Goal: Find specific page/section: Find specific page/section

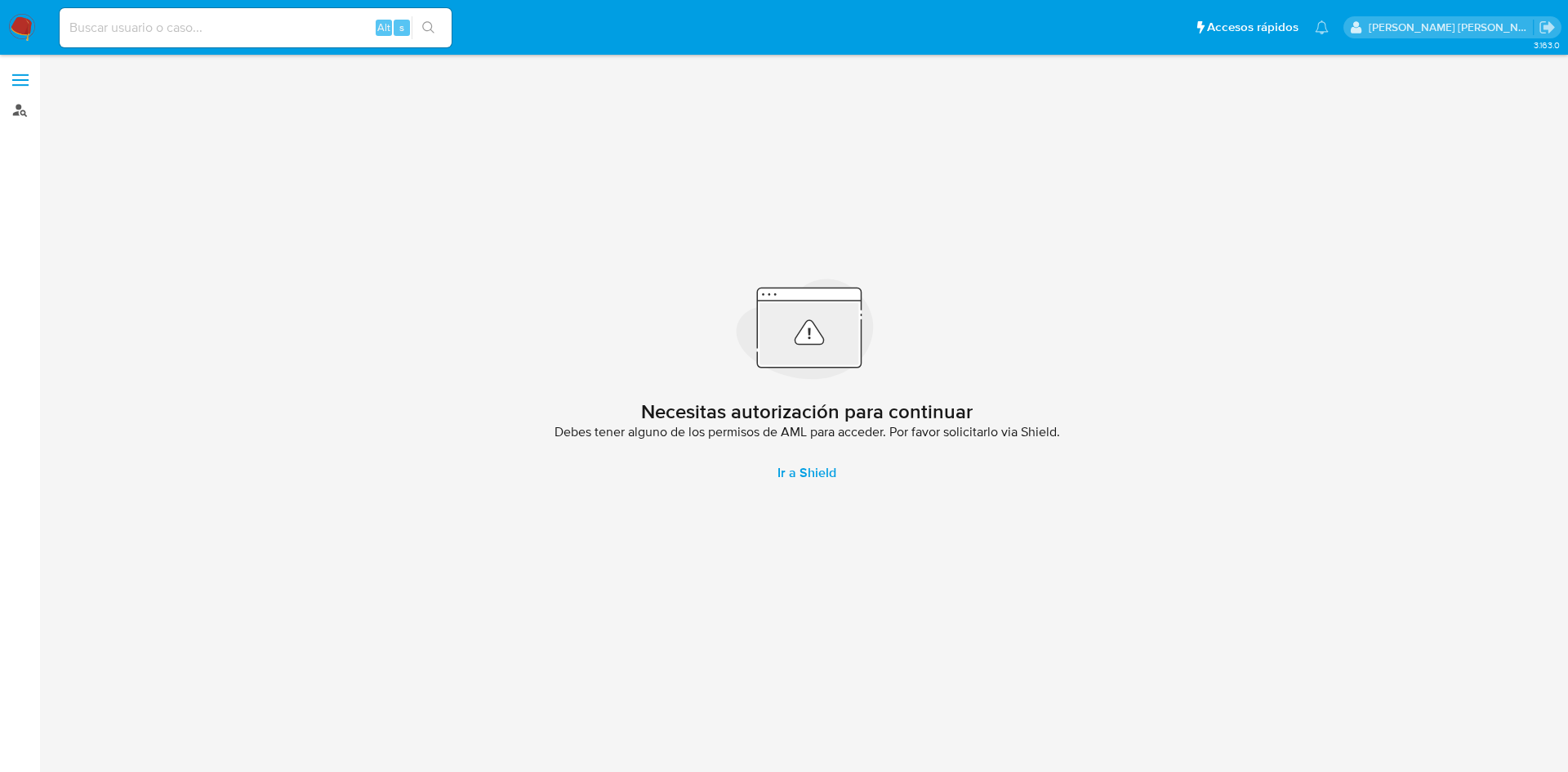
click at [15, 120] on link "Buscador de personas" at bounding box center [97, 110] width 194 height 25
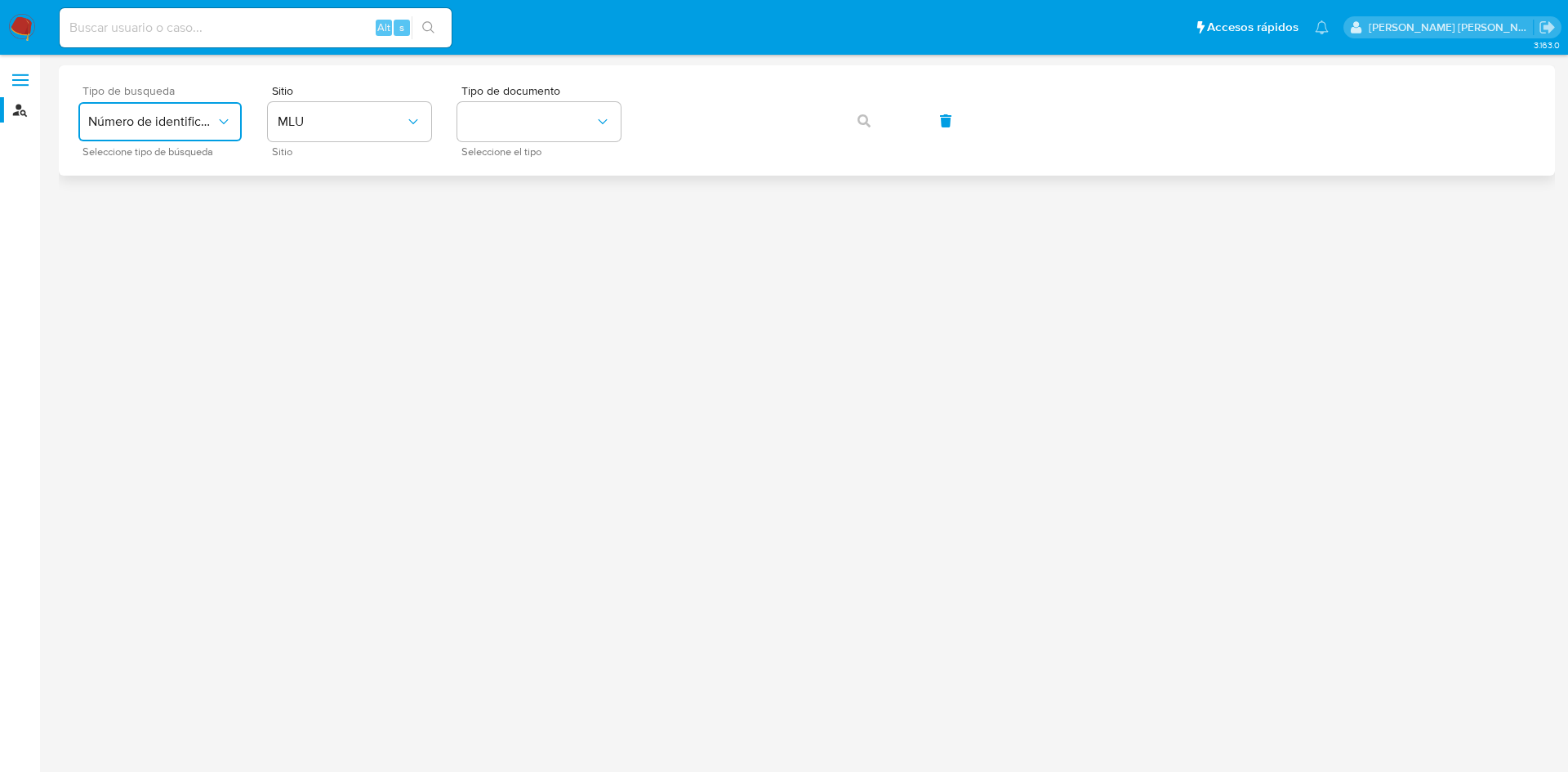
click at [194, 125] on span "Número de identificación" at bounding box center [151, 121] width 127 height 17
click at [184, 217] on div "User ID" at bounding box center [155, 221] width 134 height 39
click at [877, 119] on button "button" at bounding box center [863, 120] width 55 height 39
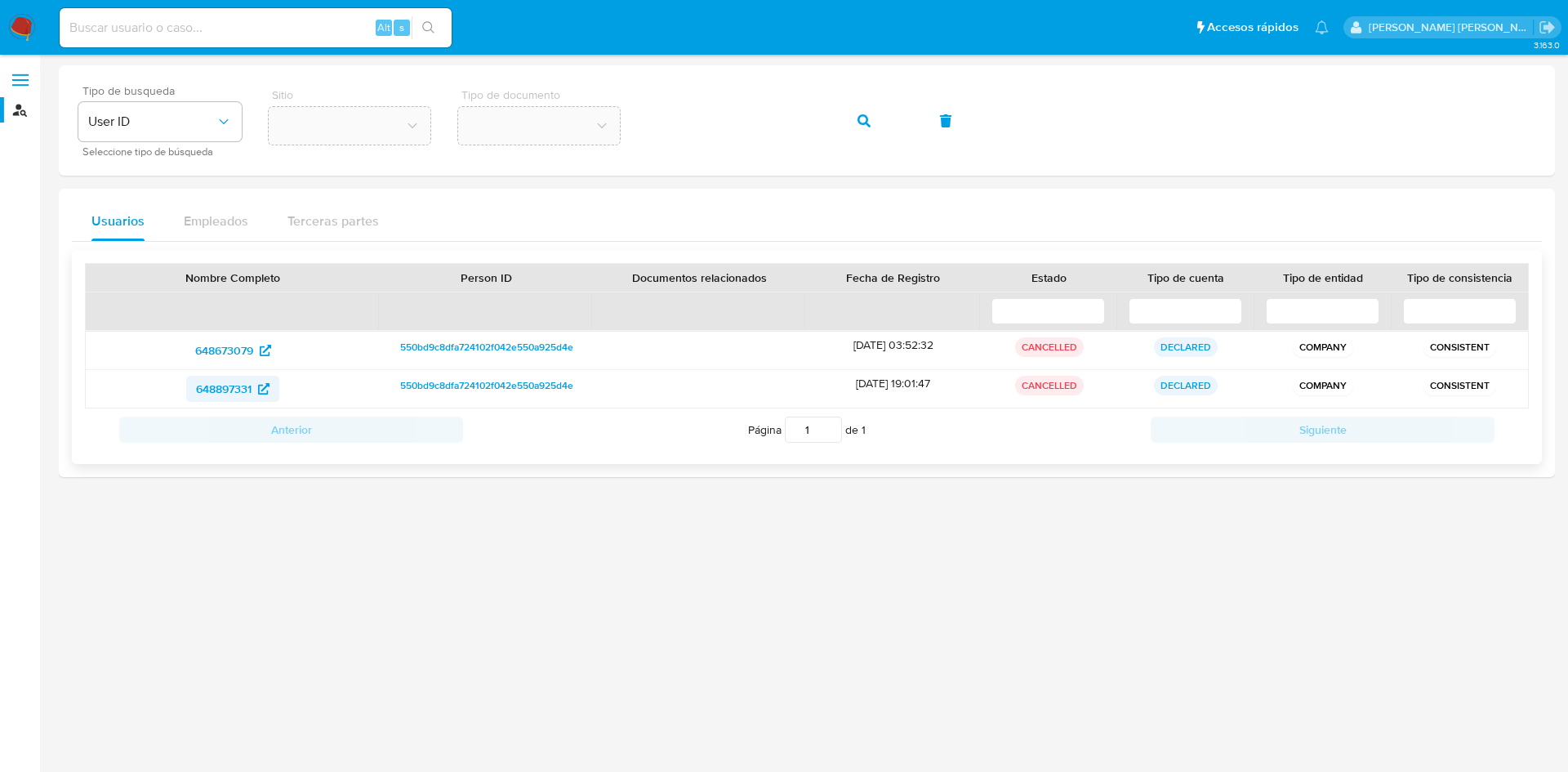
click at [248, 395] on span "648897331" at bounding box center [223, 388] width 55 height 26
click at [234, 349] on span "648673079" at bounding box center [224, 350] width 58 height 26
click at [242, 388] on span "648897331" at bounding box center [223, 388] width 55 height 26
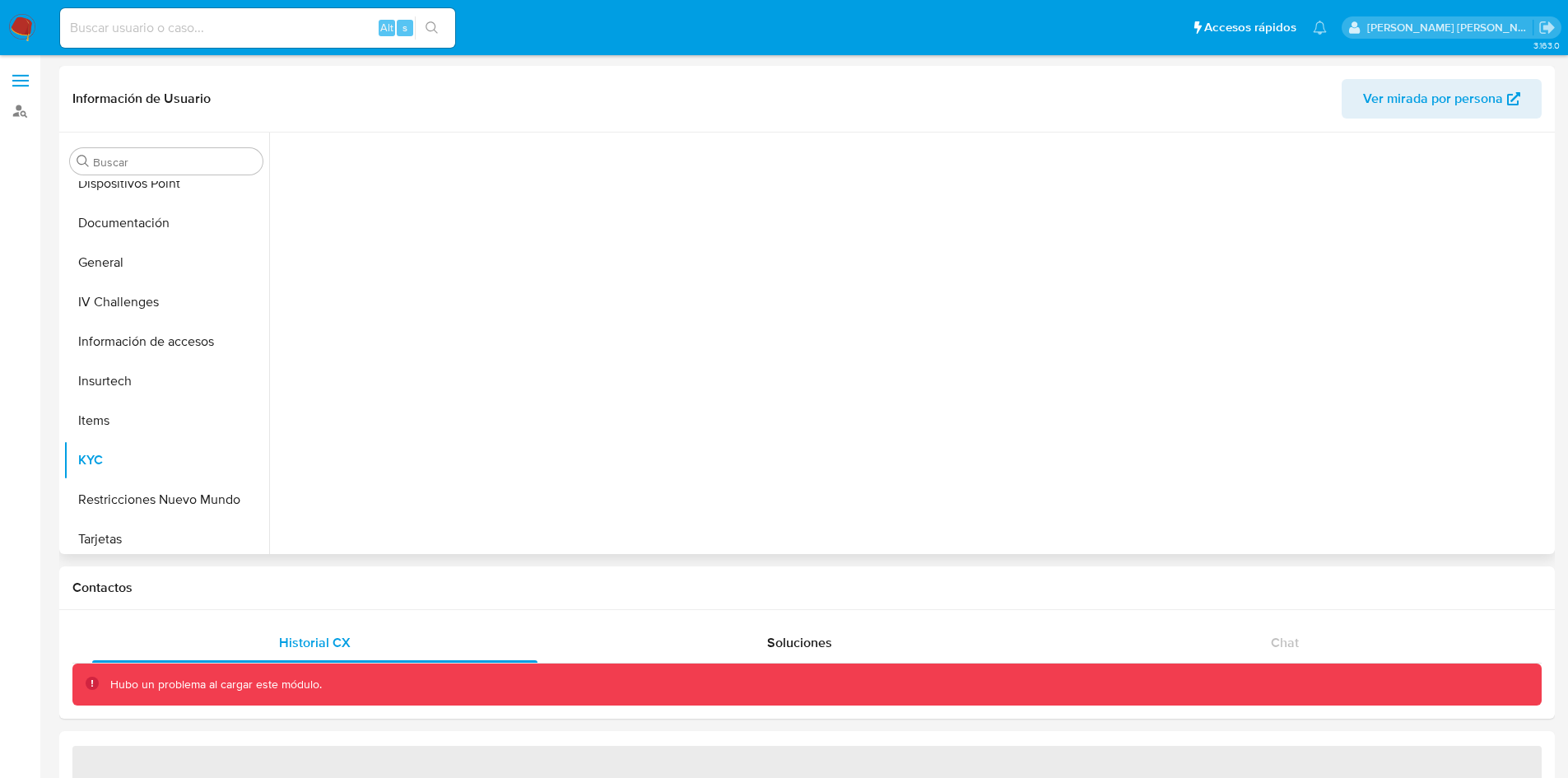
scroll to position [380, 0]
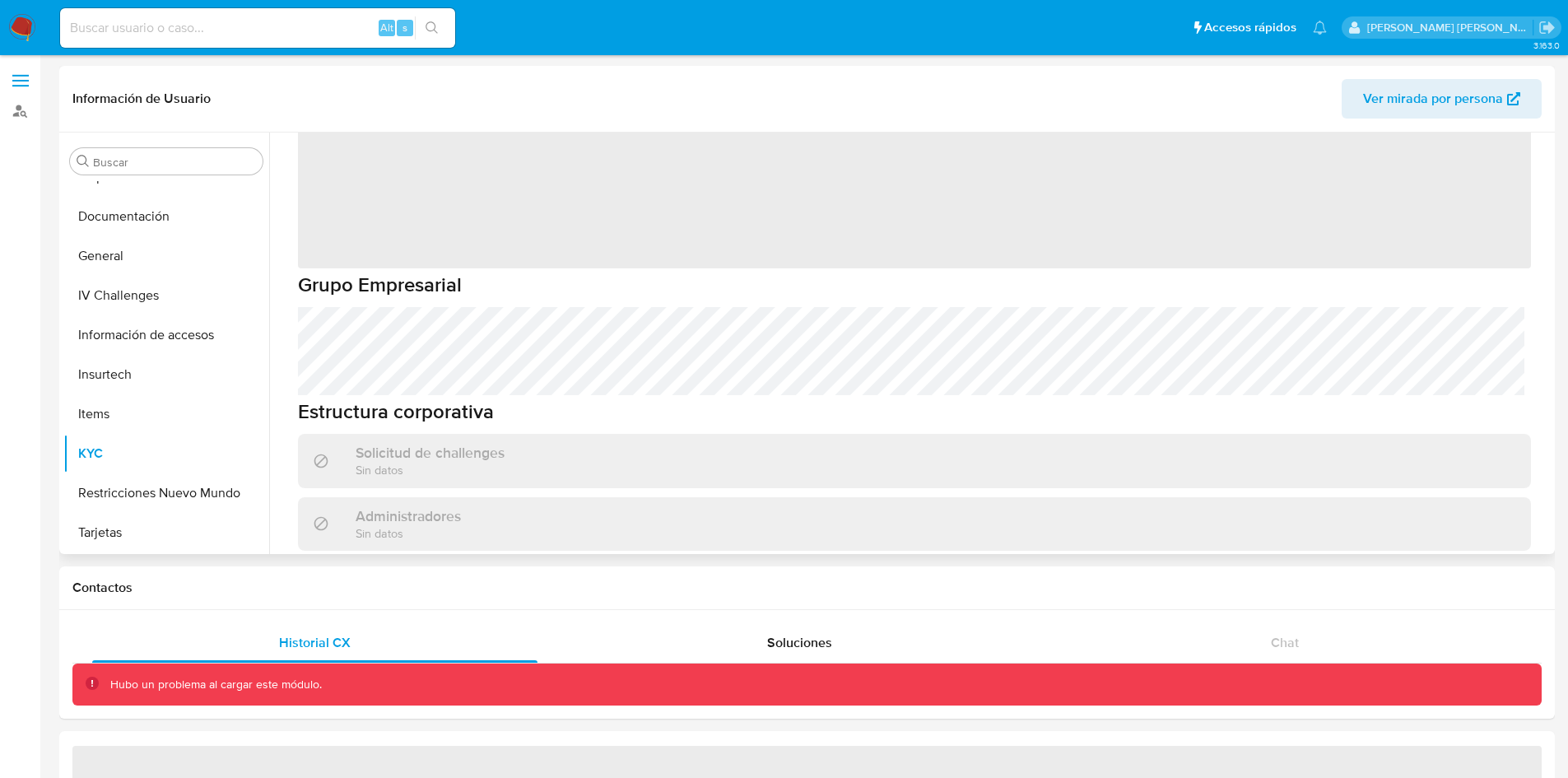
select select "10"
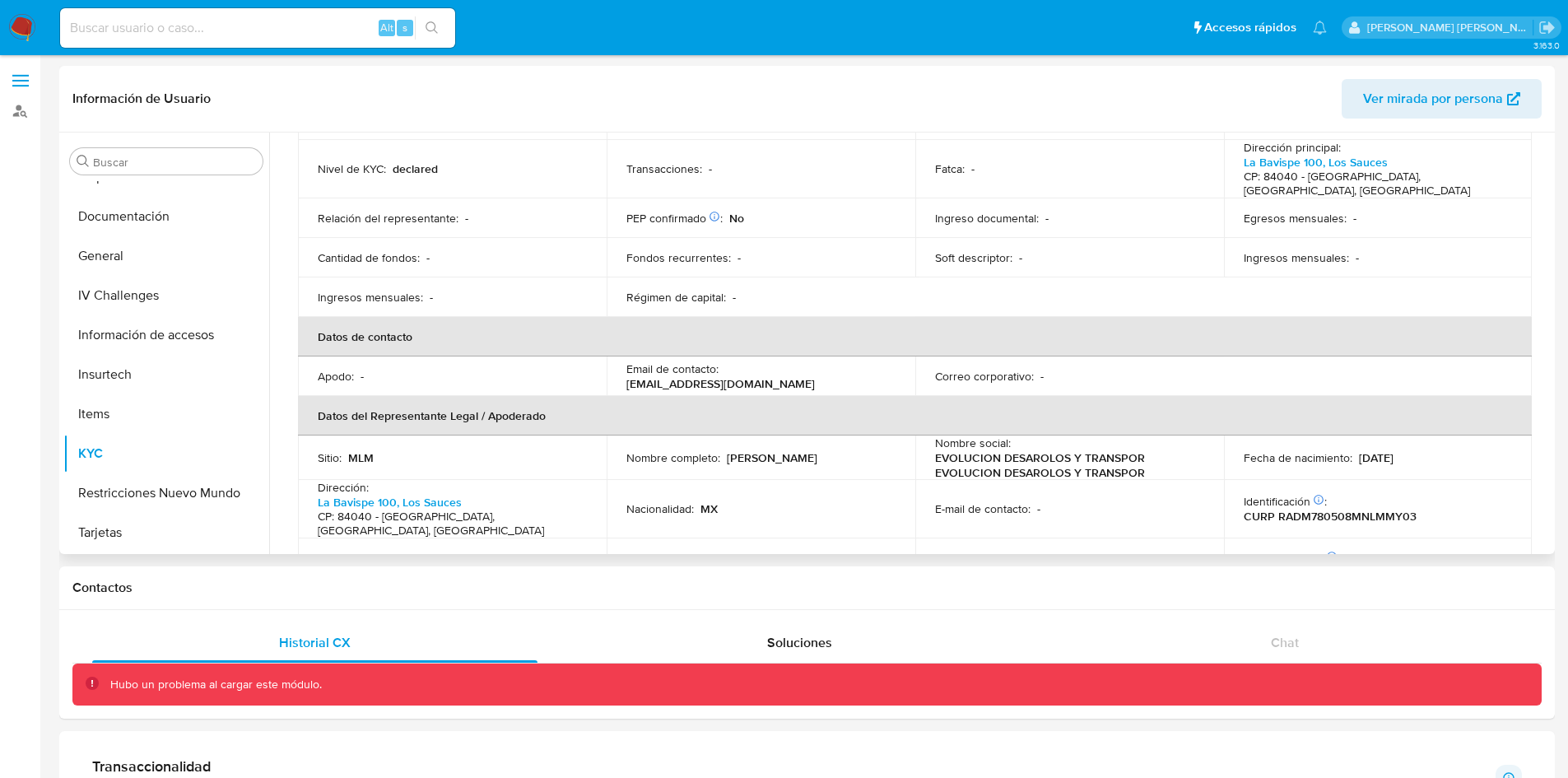
scroll to position [0, 0]
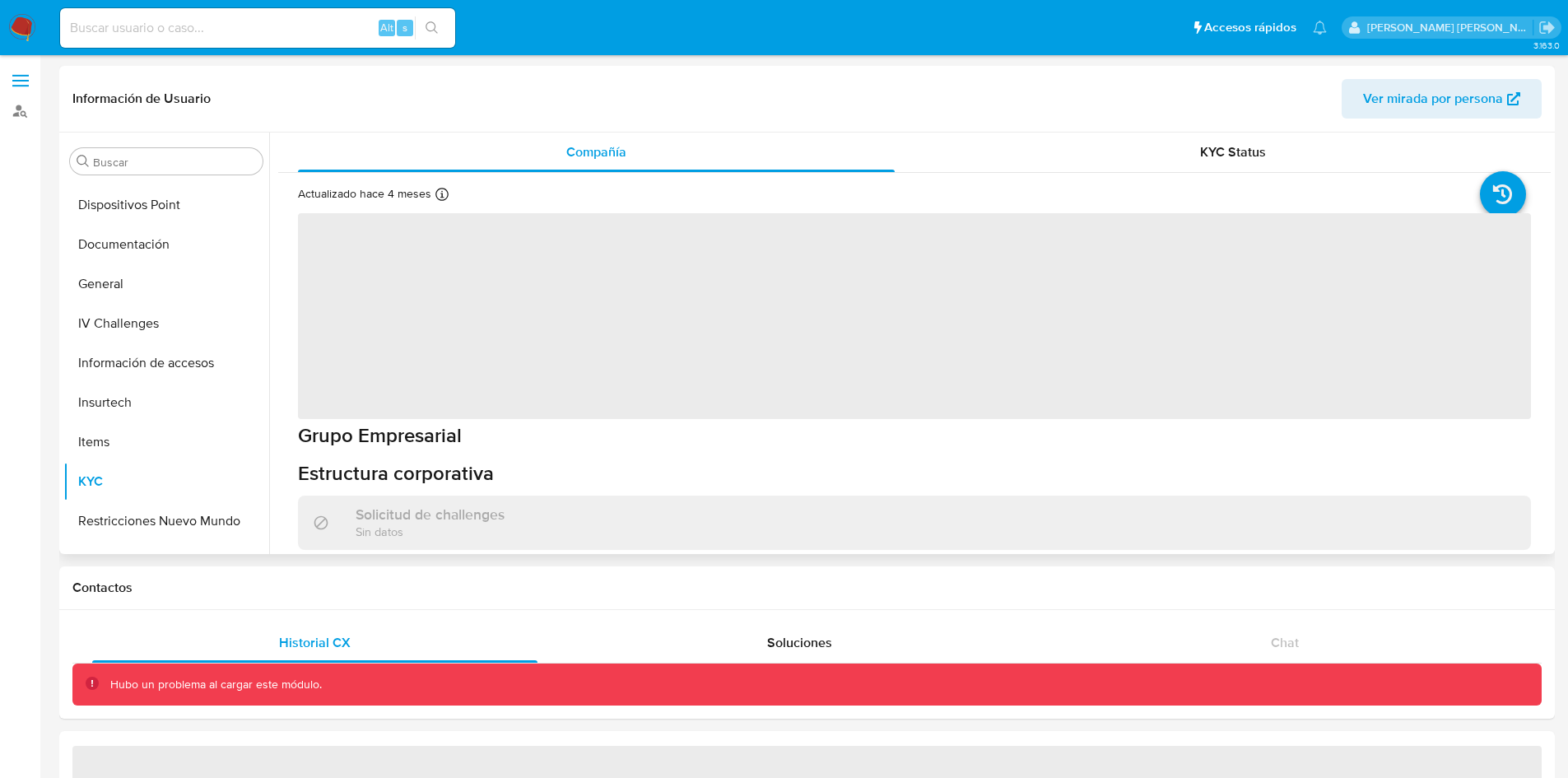
scroll to position [380, 0]
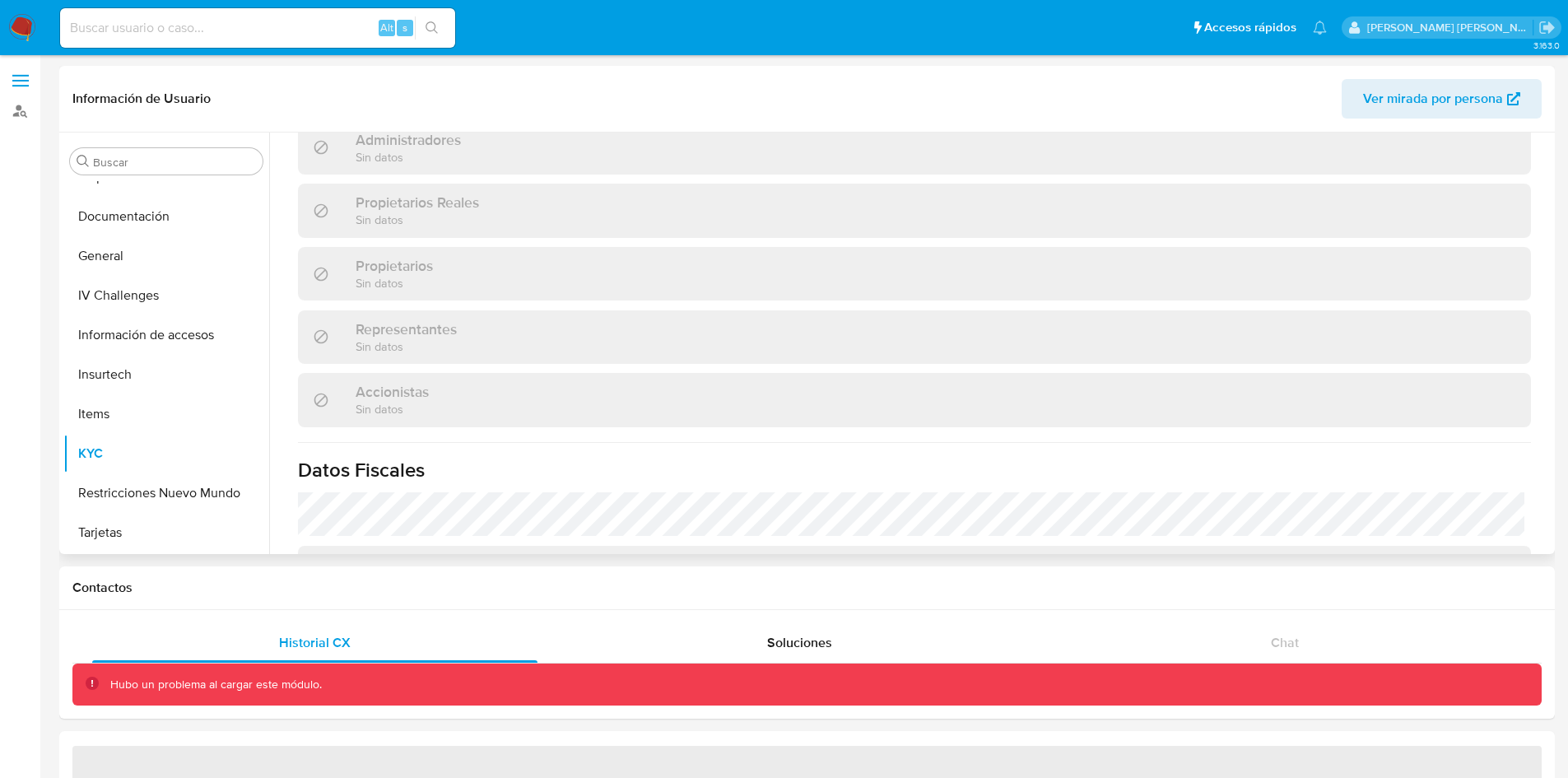
select select "10"
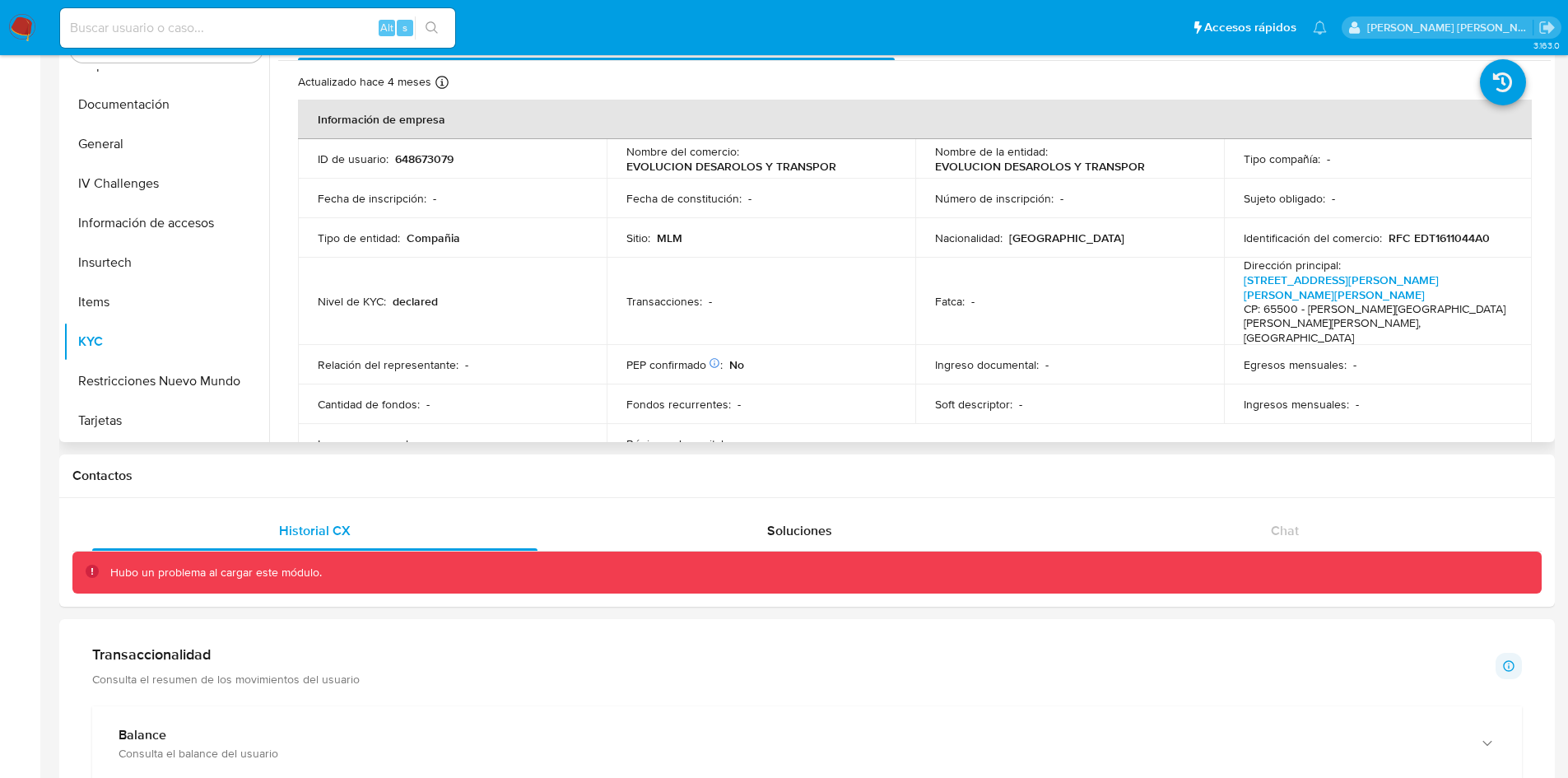
scroll to position [0, 0]
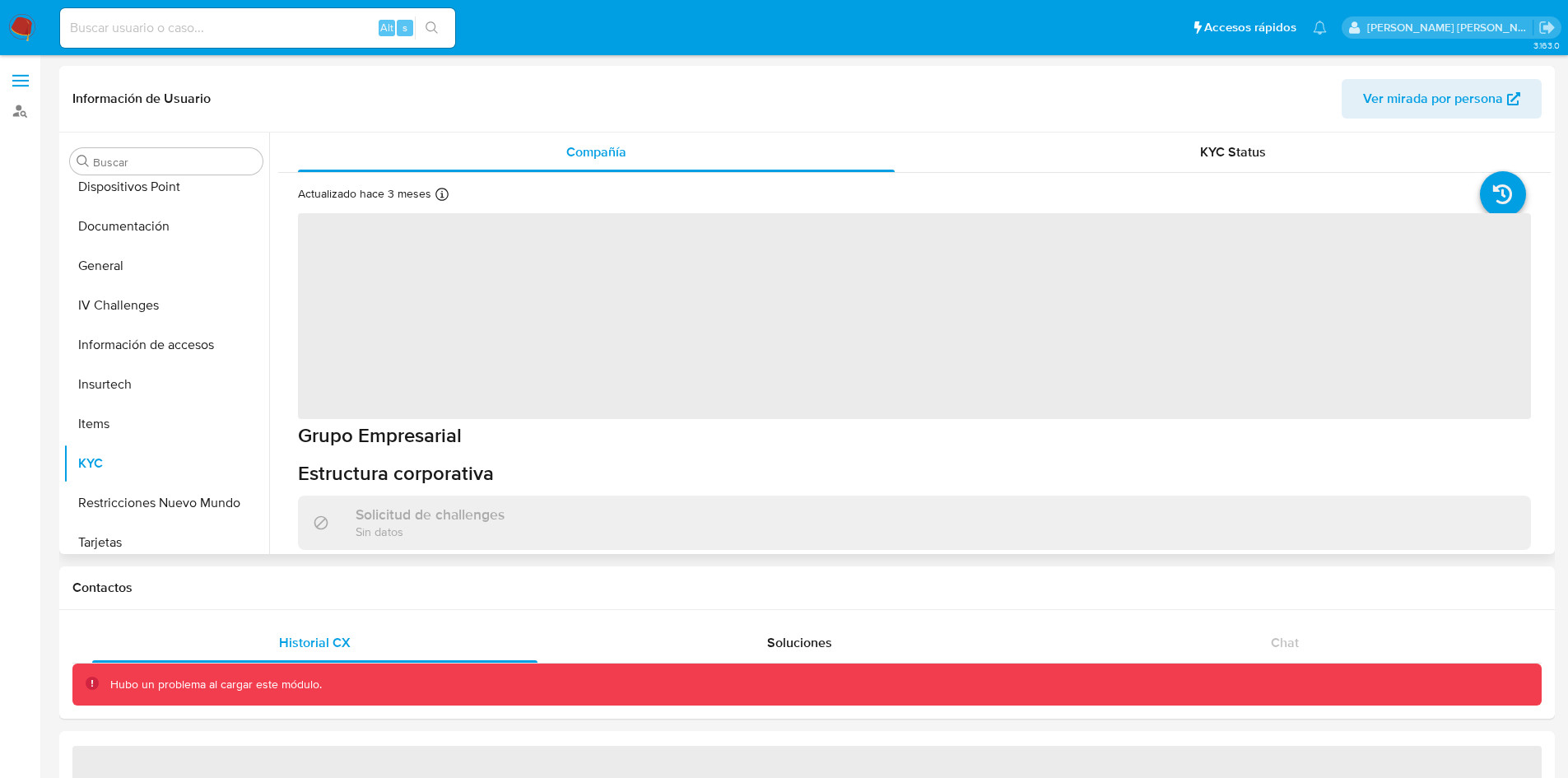
scroll to position [380, 0]
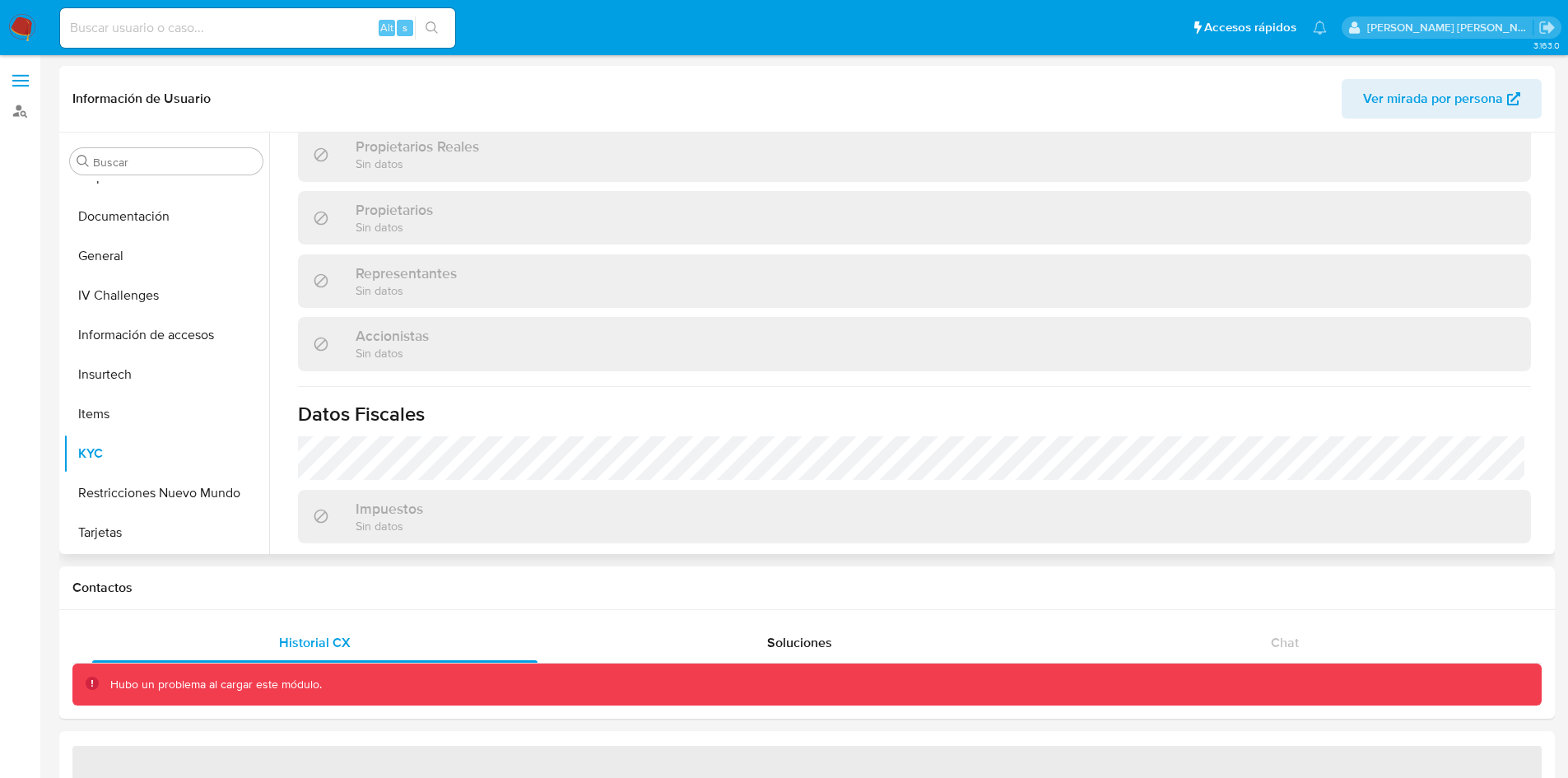
select select "10"
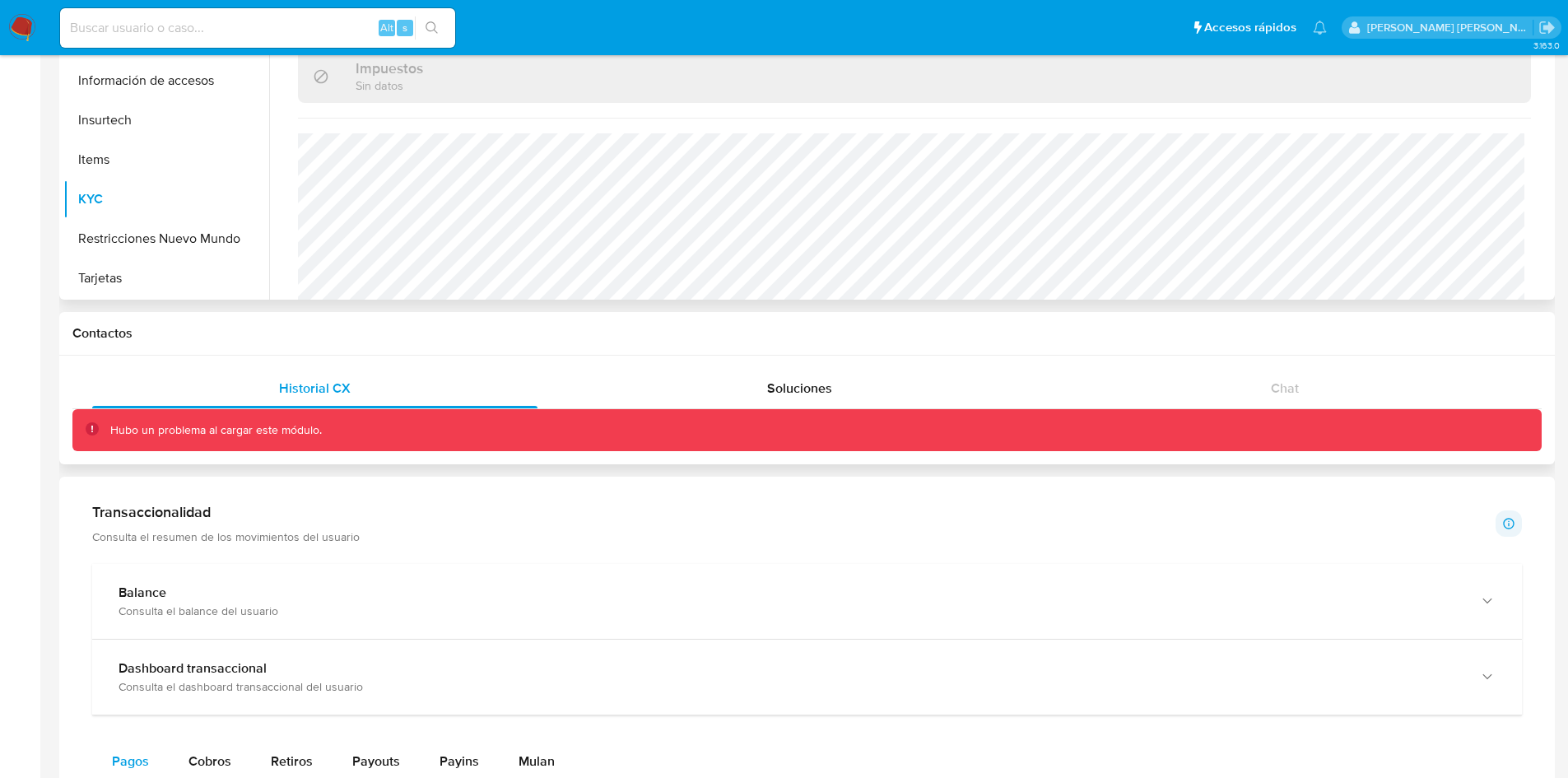
scroll to position [0, 0]
